Goal: Transaction & Acquisition: Purchase product/service

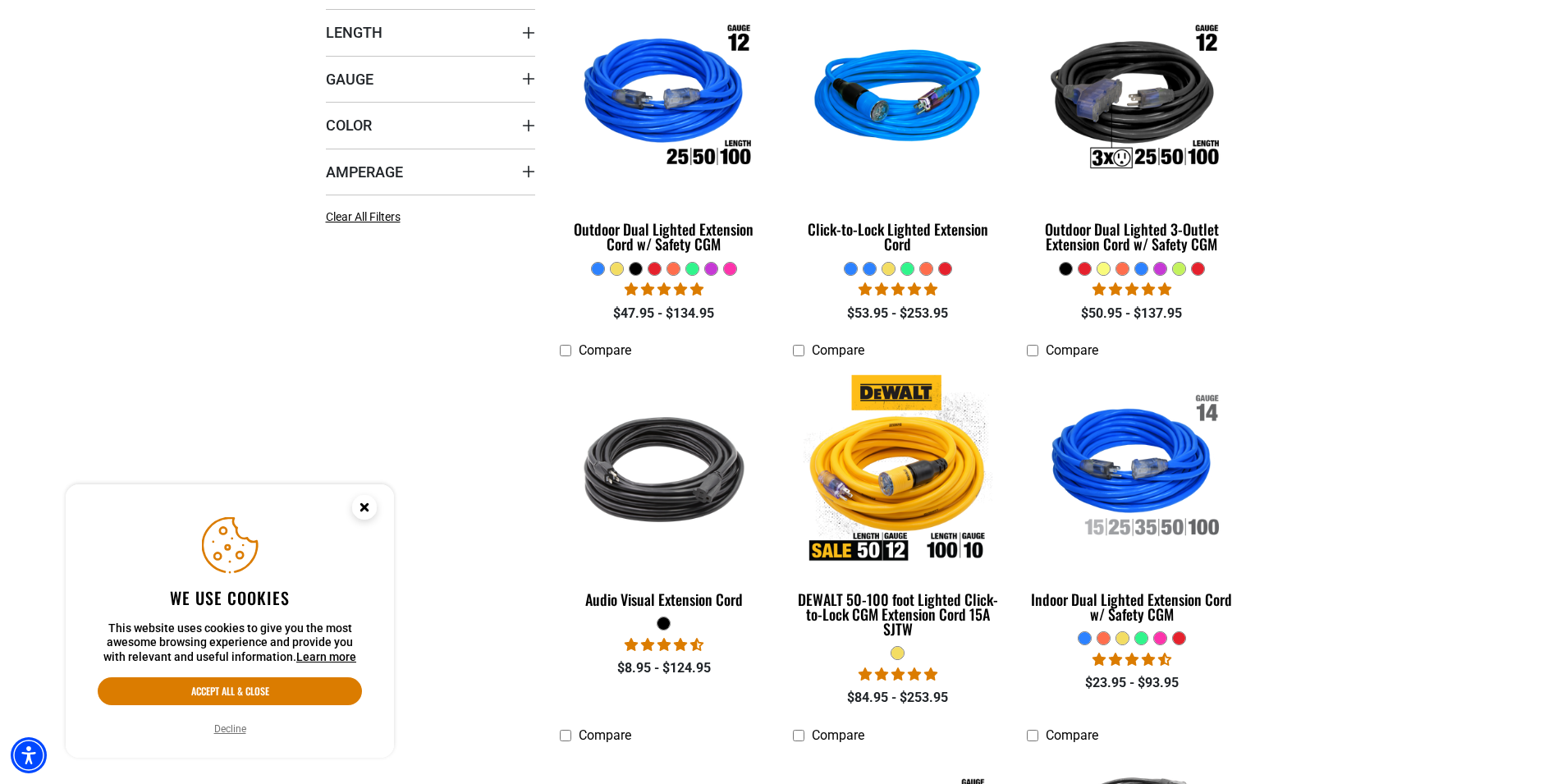
scroll to position [669, 0]
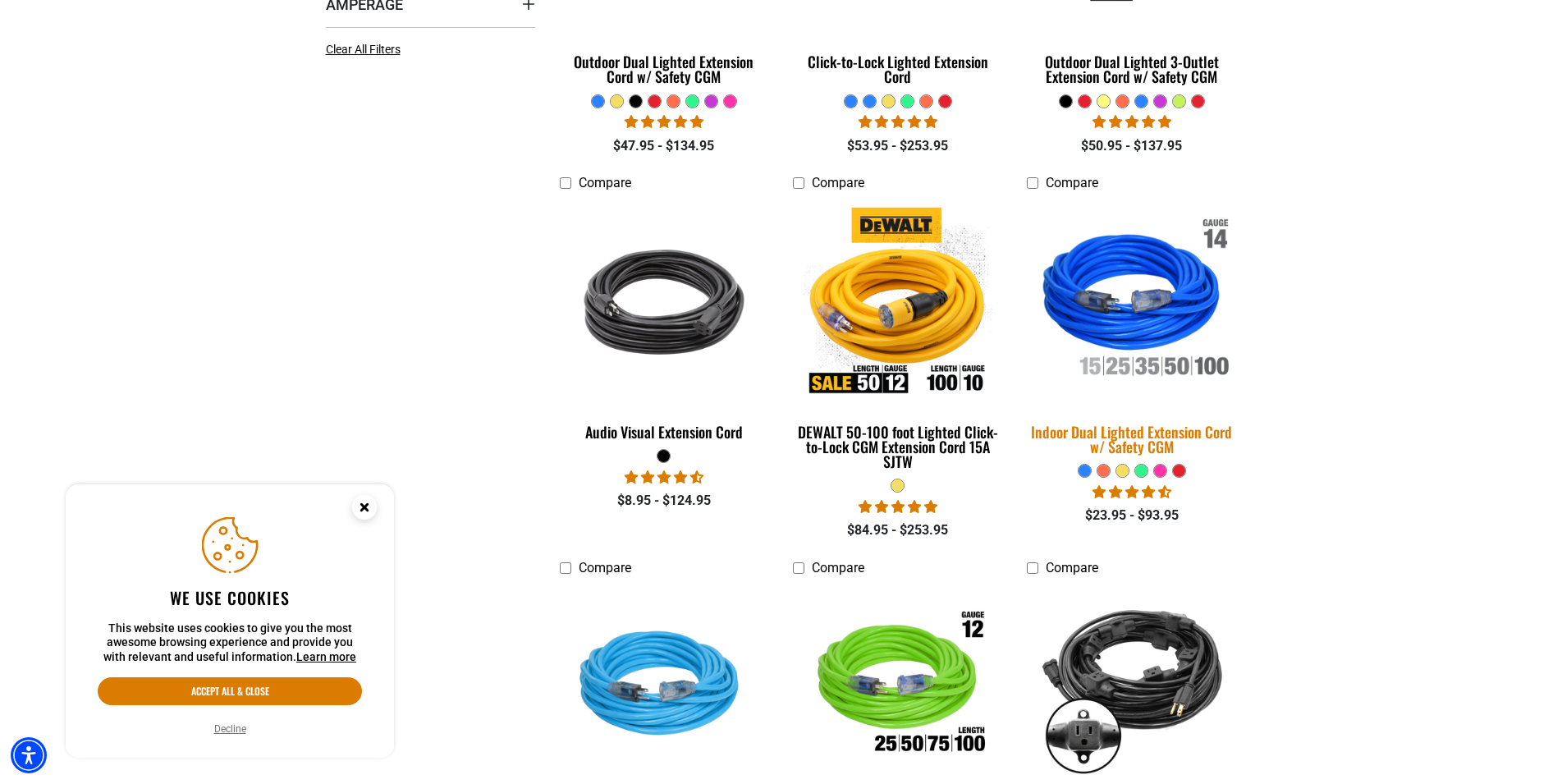
click at [1178, 358] on img at bounding box center [1132, 301] width 230 height 210
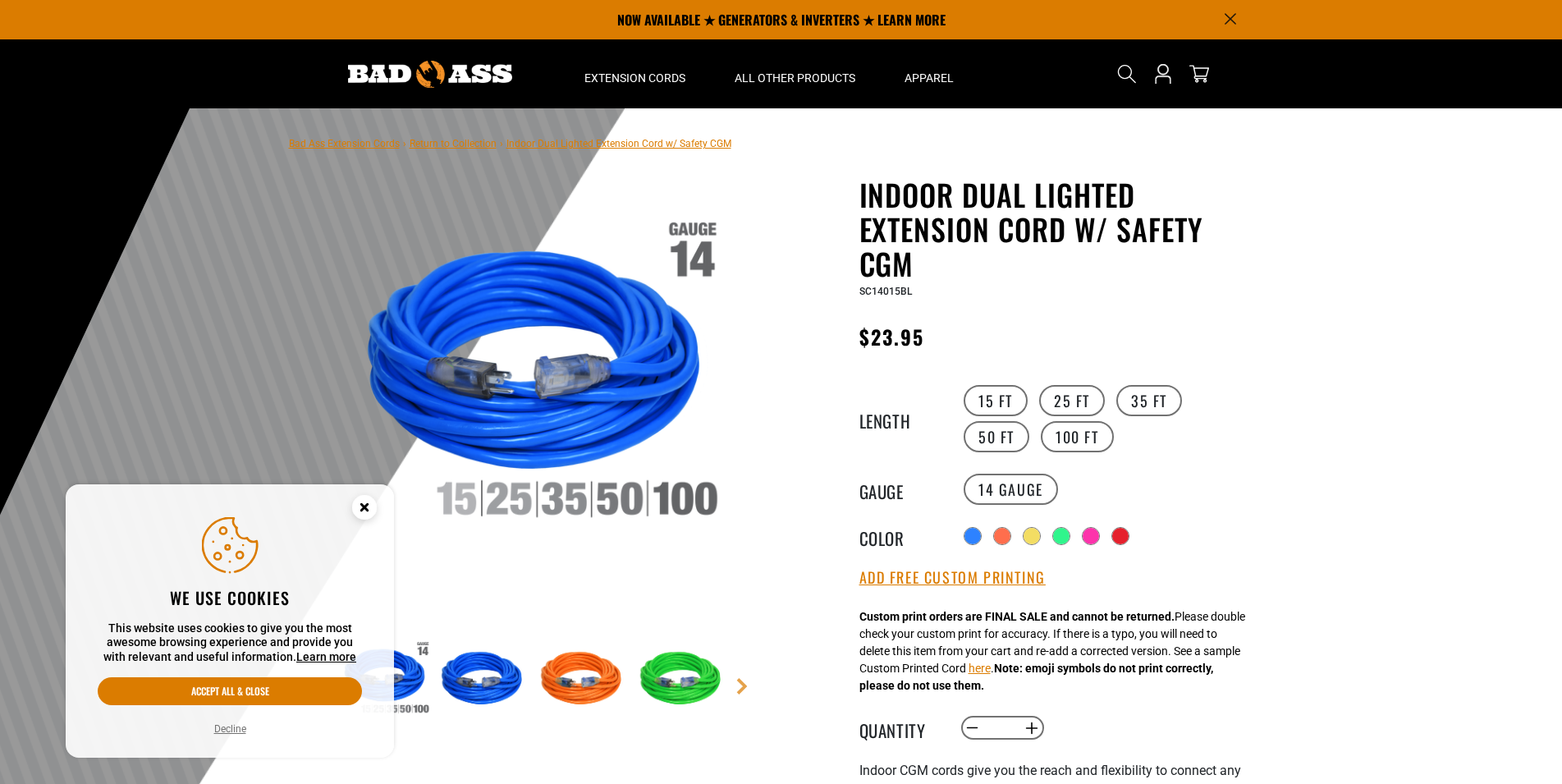
scroll to position [168, 0]
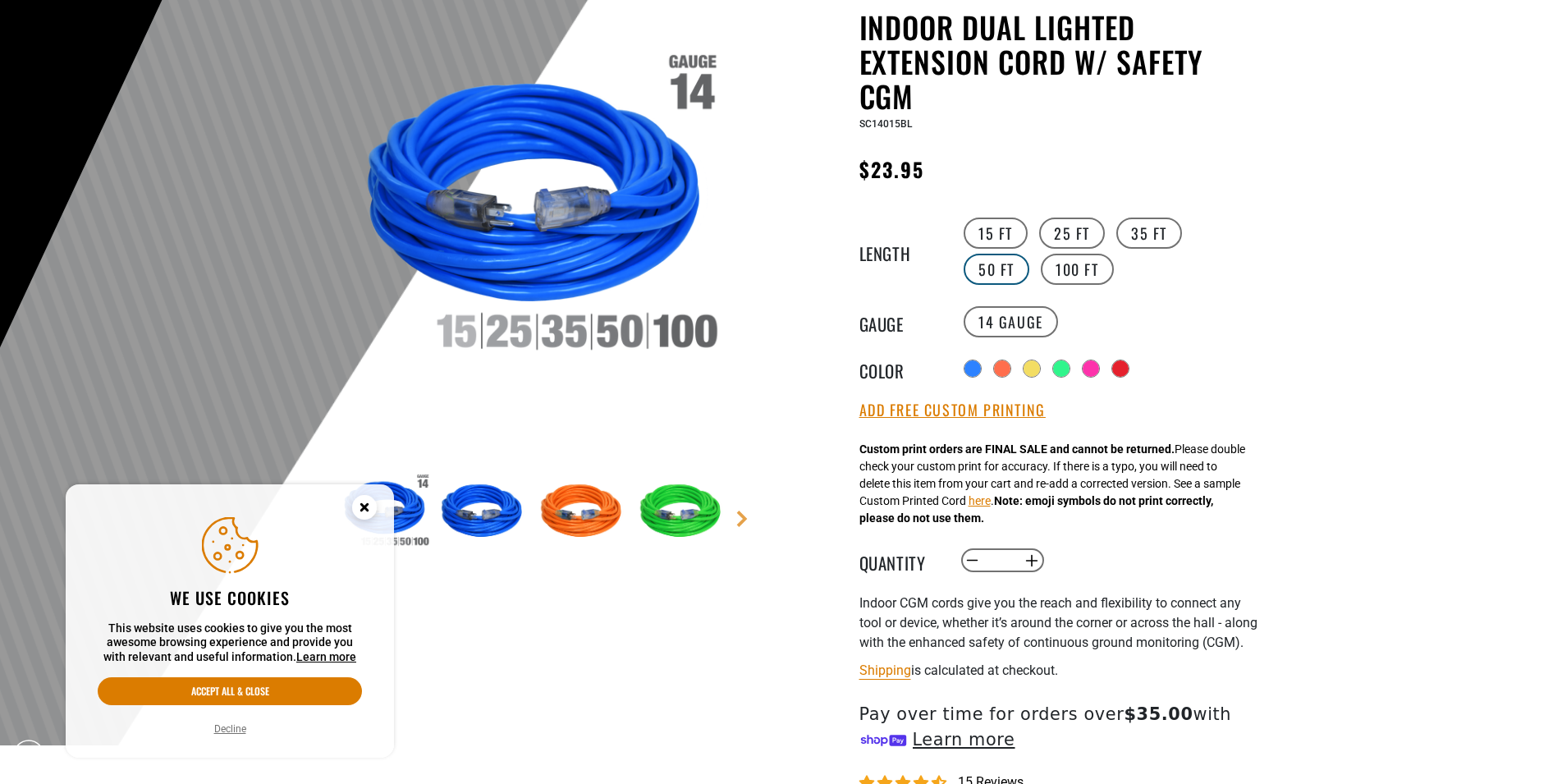
click at [1029, 253] on label "50 FT" at bounding box center [997, 268] width 66 height 31
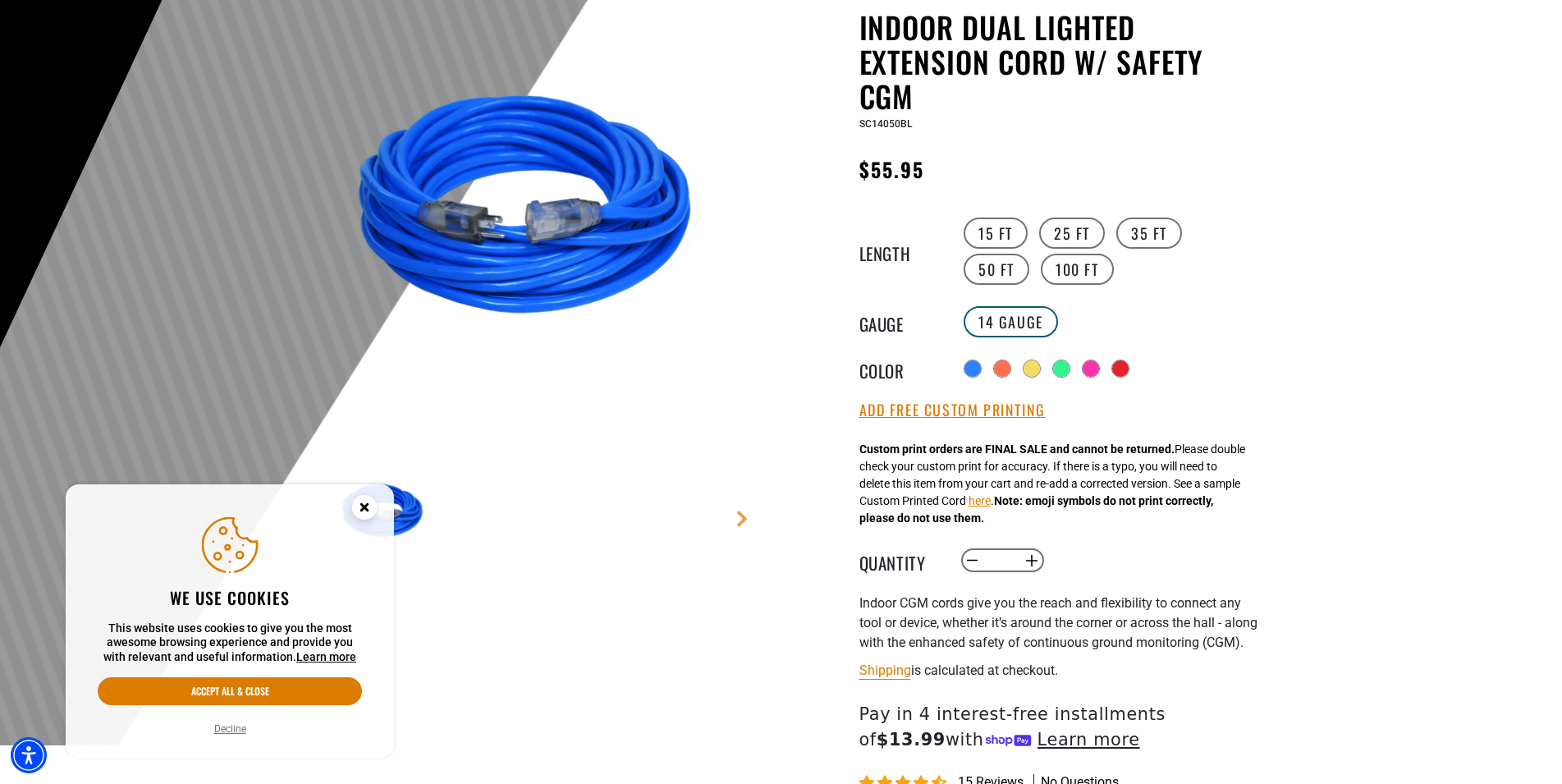
click at [978, 326] on label "14 Gauge" at bounding box center [1011, 321] width 95 height 31
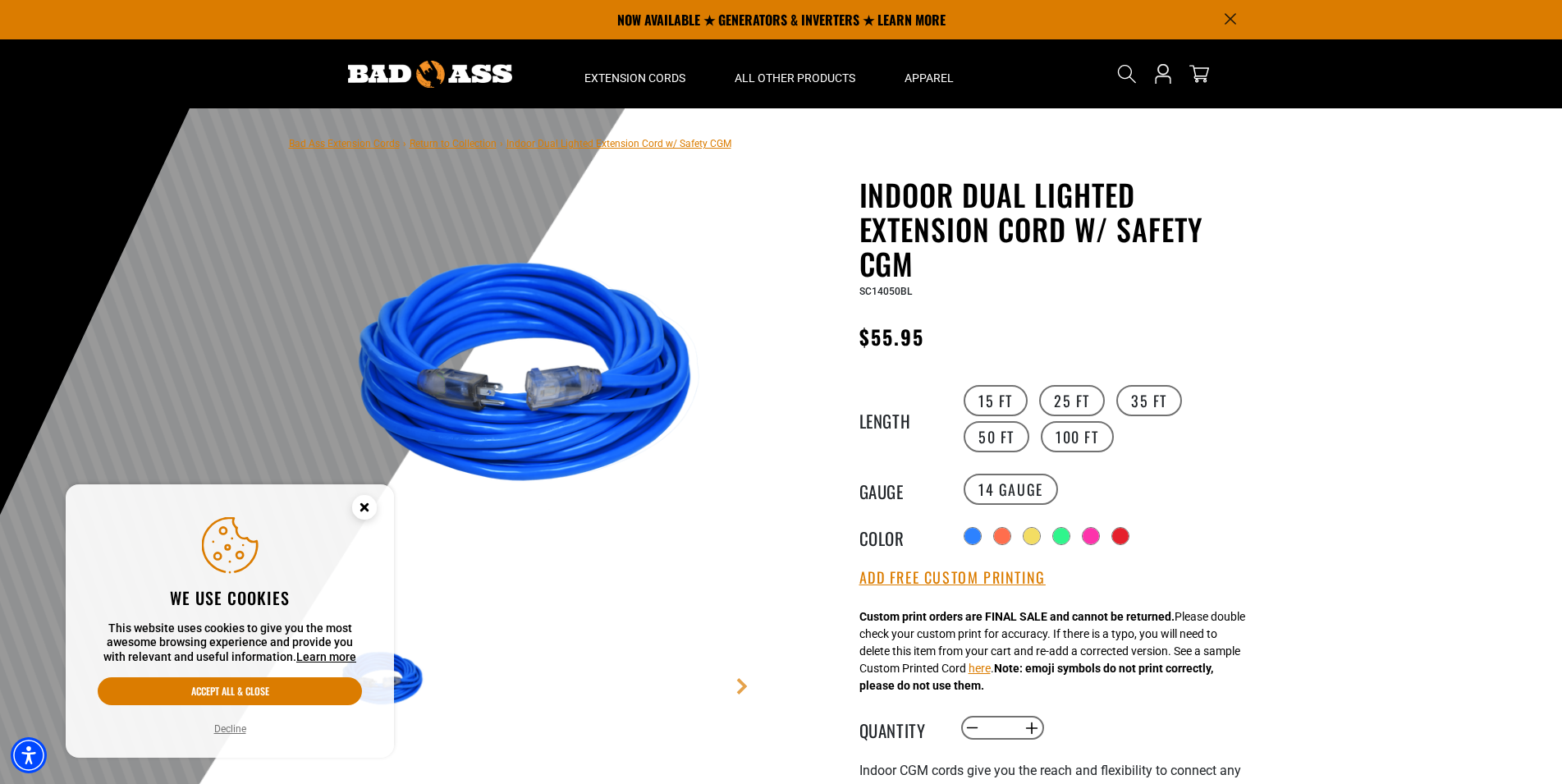
click at [363, 504] on icon "Close this option" at bounding box center [364, 507] width 6 height 6
